Goal: Check status: Check status

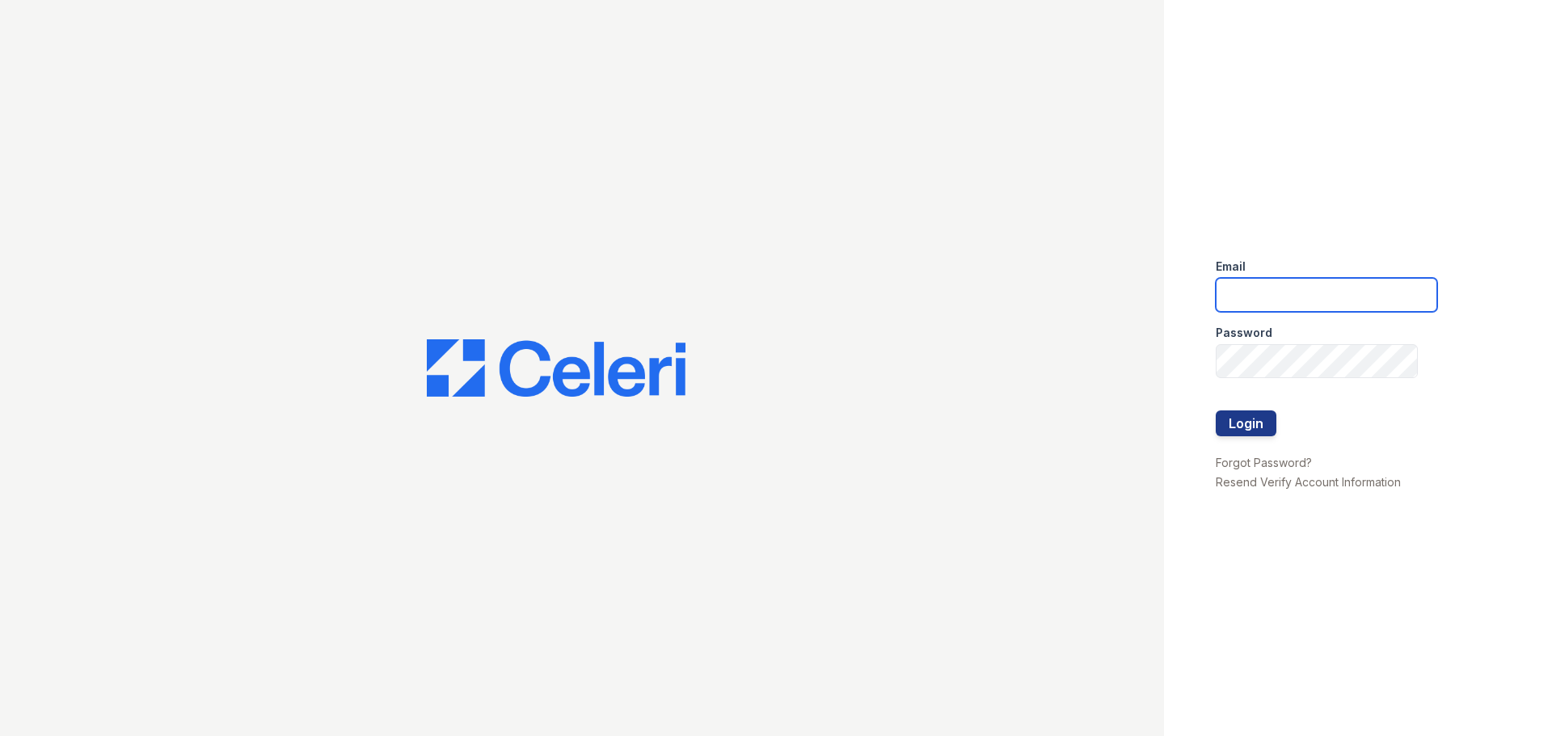
click at [1278, 294] on input "email" at bounding box center [1326, 295] width 221 height 34
type input "[EMAIL_ADDRESS][DOMAIN_NAME]"
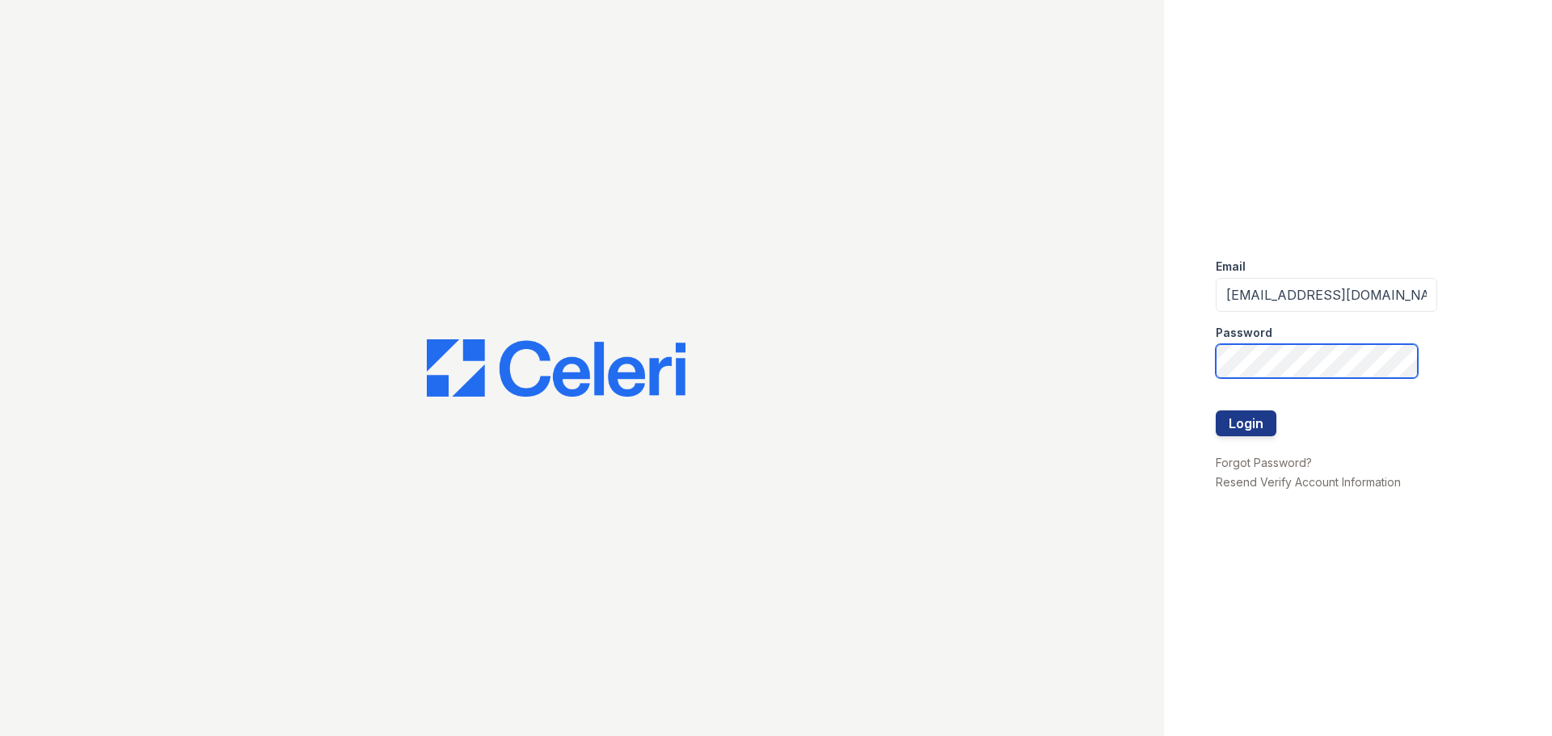
click at [1216, 411] on button "Login" at bounding box center [1246, 424] width 61 height 26
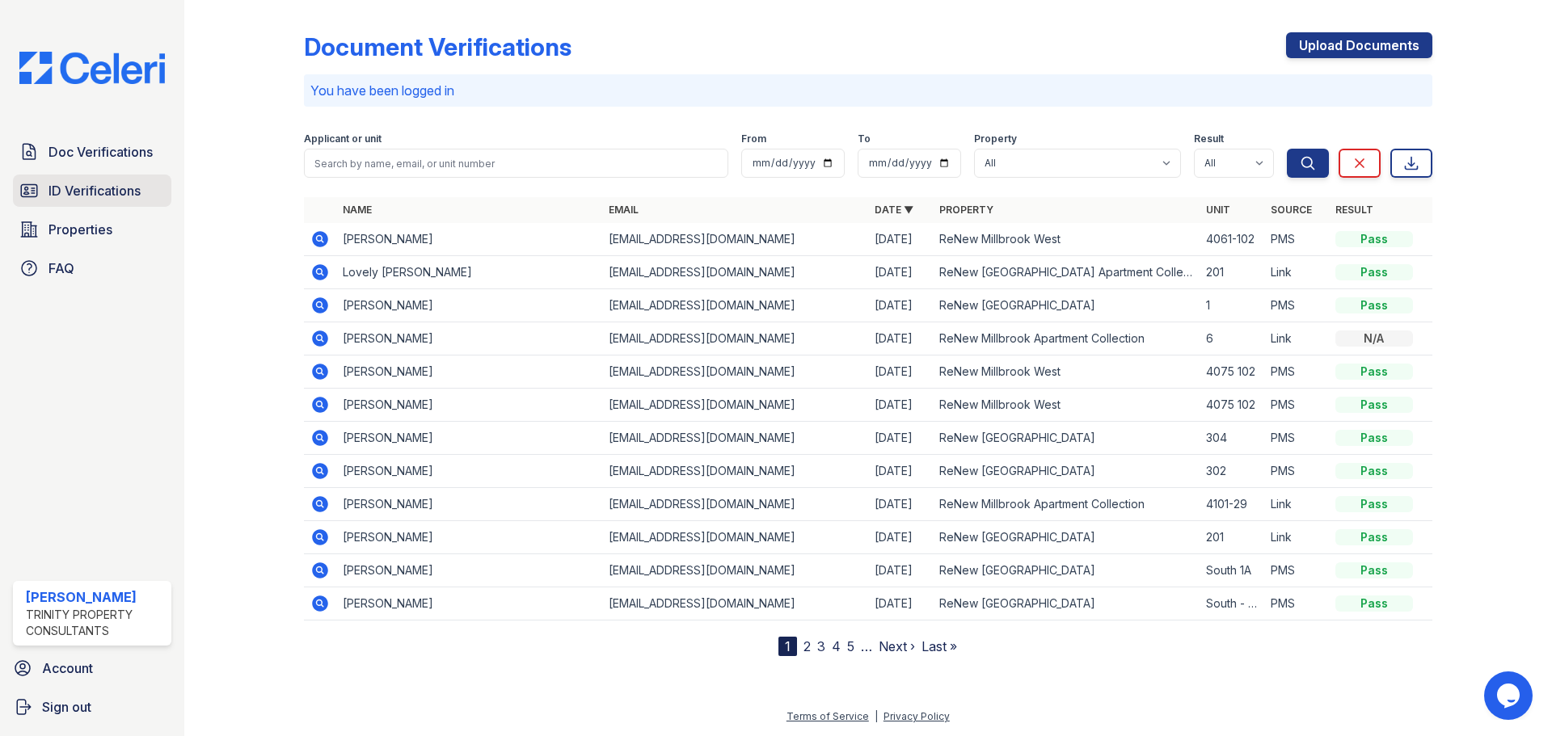
click at [118, 200] on span "ID Verifications" at bounding box center [94, 190] width 92 height 19
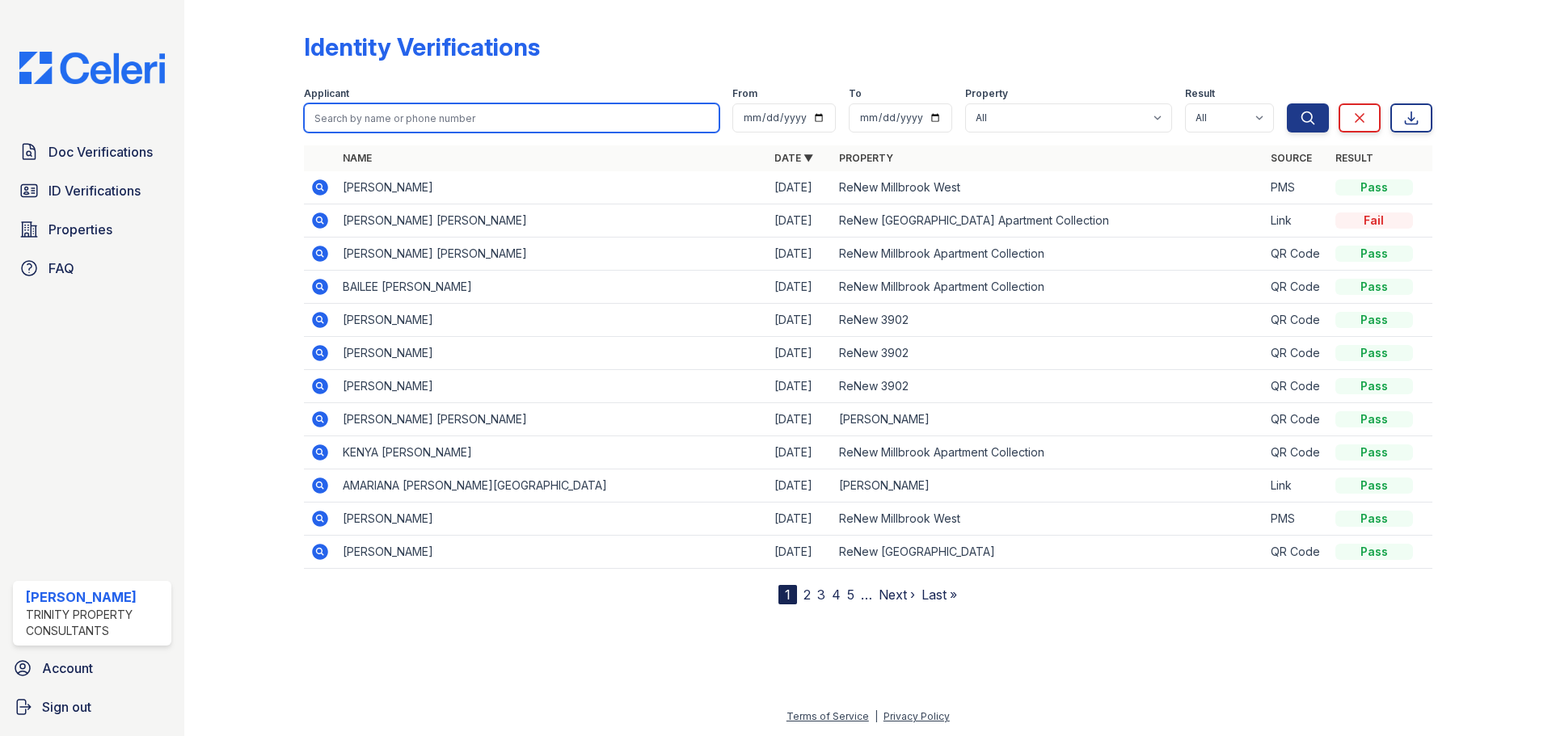
click at [416, 128] on input "search" at bounding box center [511, 117] width 415 height 29
type input "jafari"
click at [1287, 103] on button "Search" at bounding box center [1308, 117] width 42 height 29
